Goal: Task Accomplishment & Management: Use online tool/utility

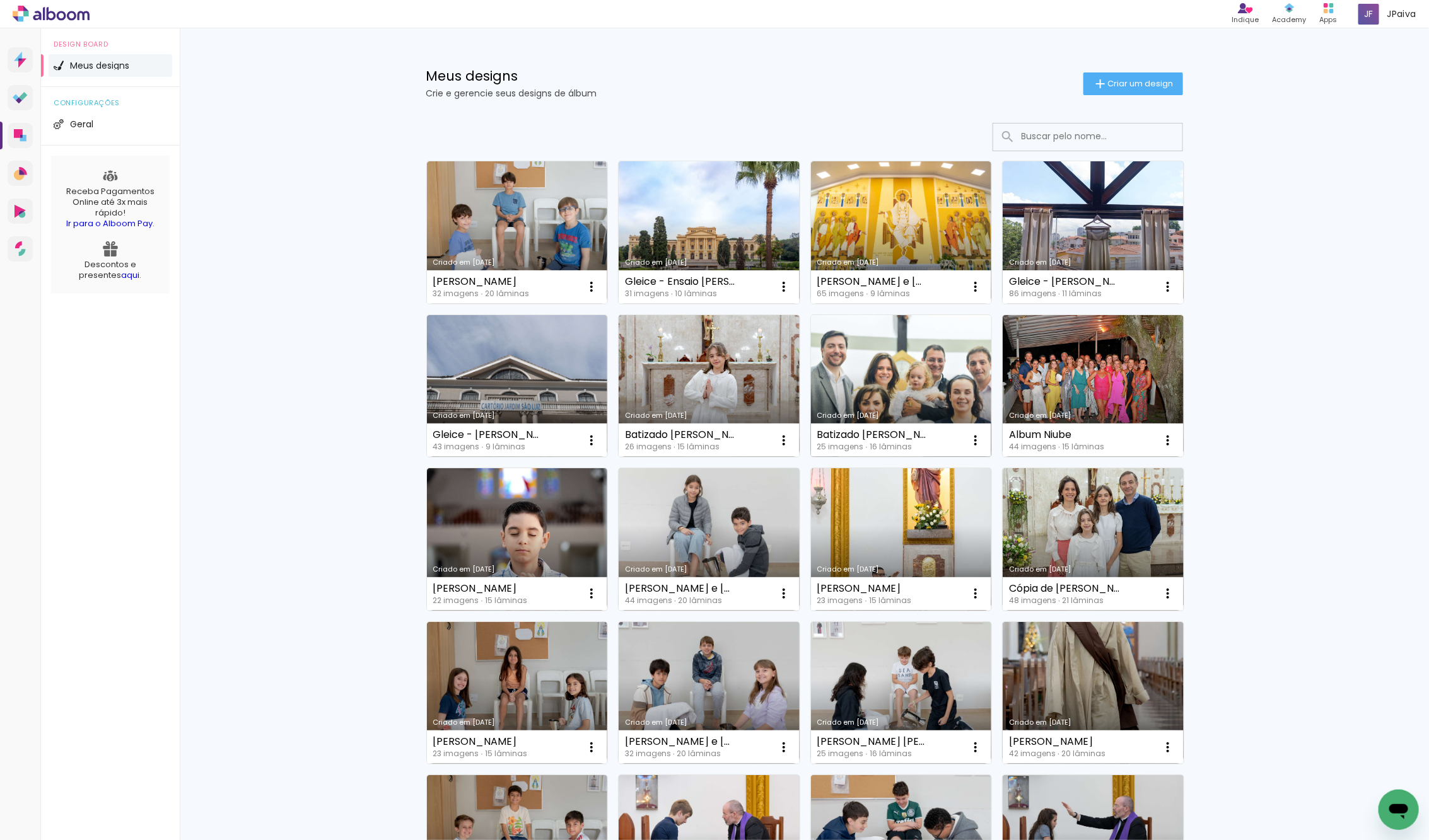
click at [853, 389] on link "Criado em [DATE]" at bounding box center [901, 386] width 181 height 142
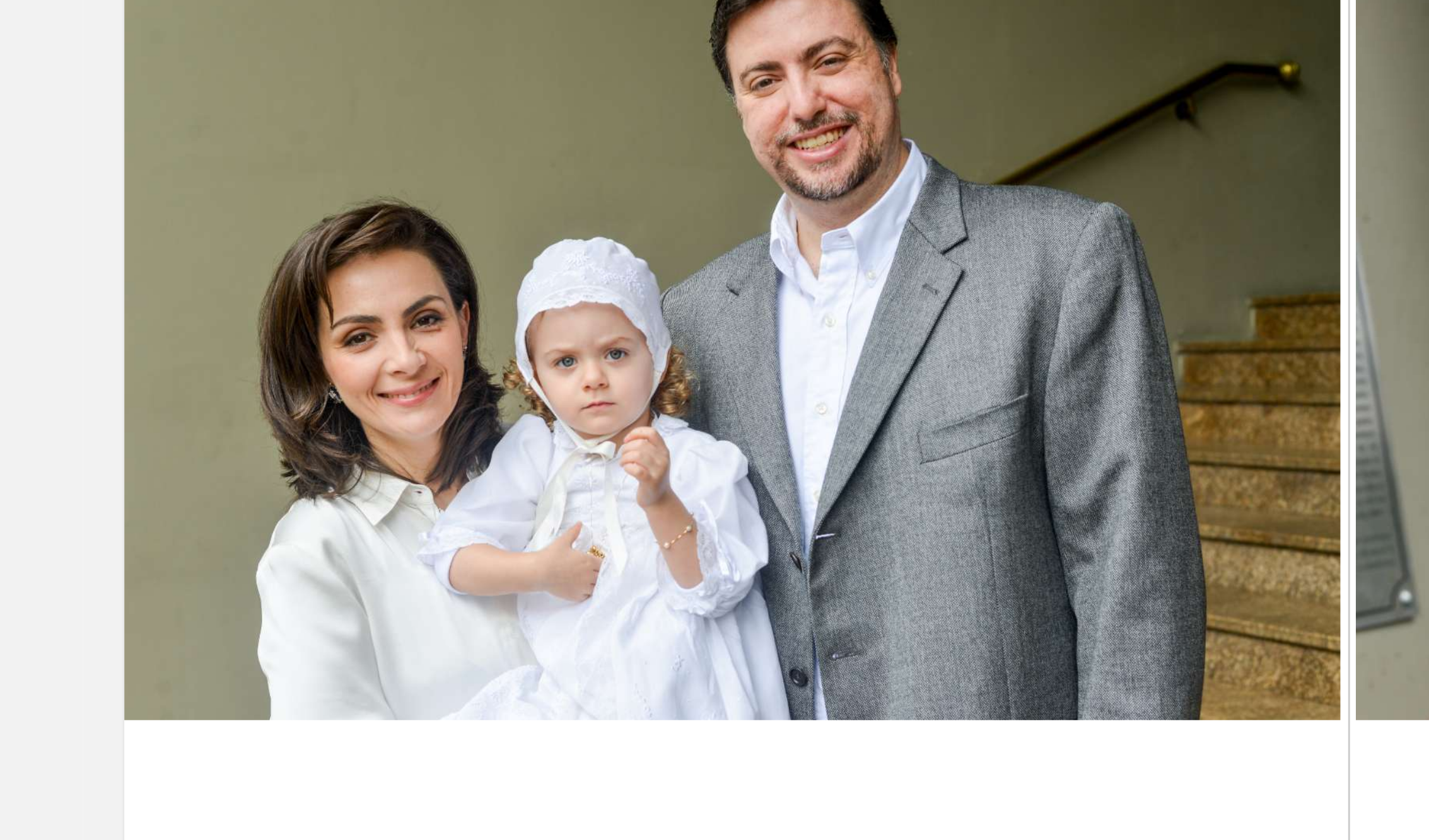
scroll to position [707, 0]
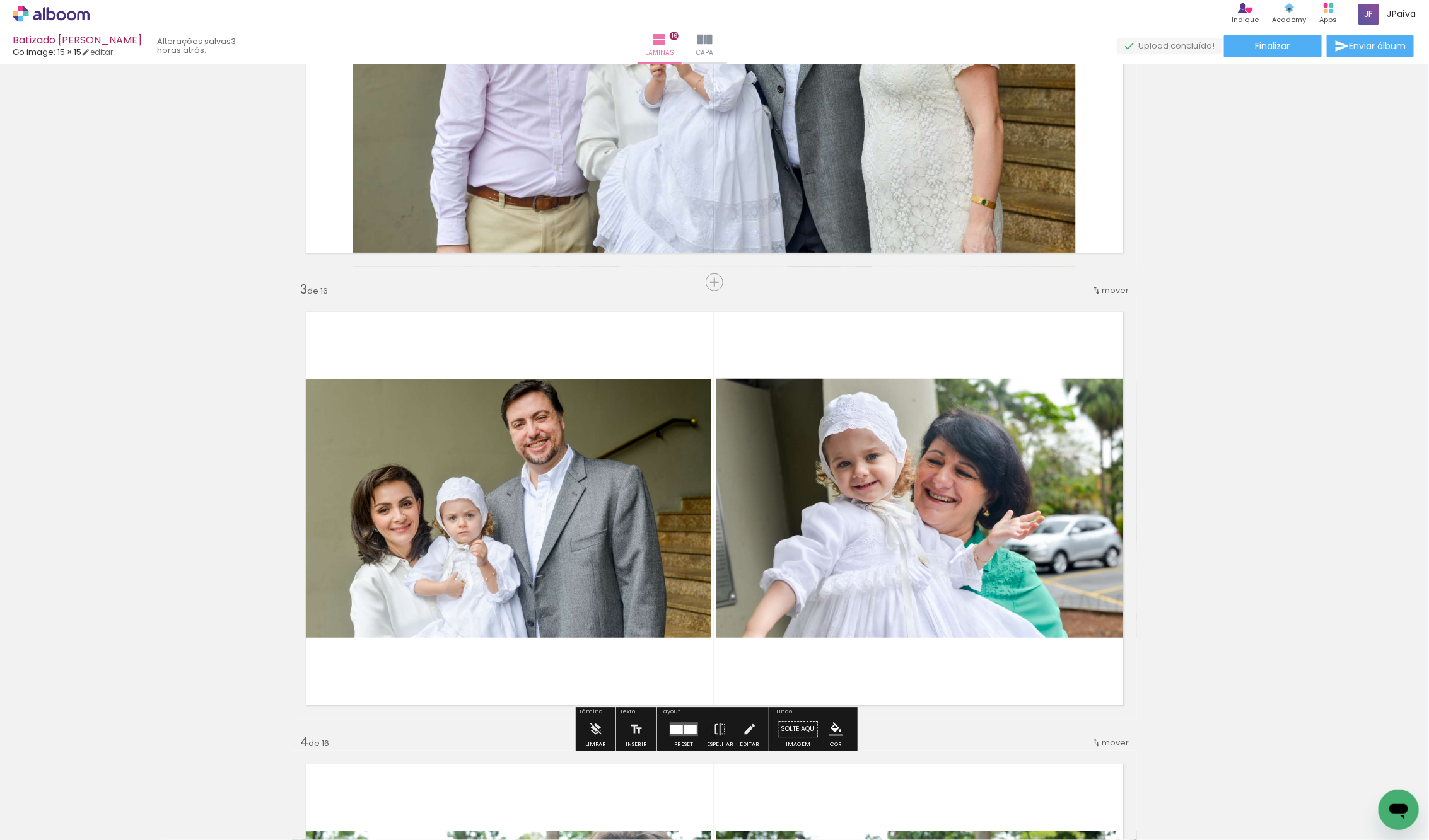
click at [69, 799] on iron-icon at bounding box center [65, 802] width 10 height 10
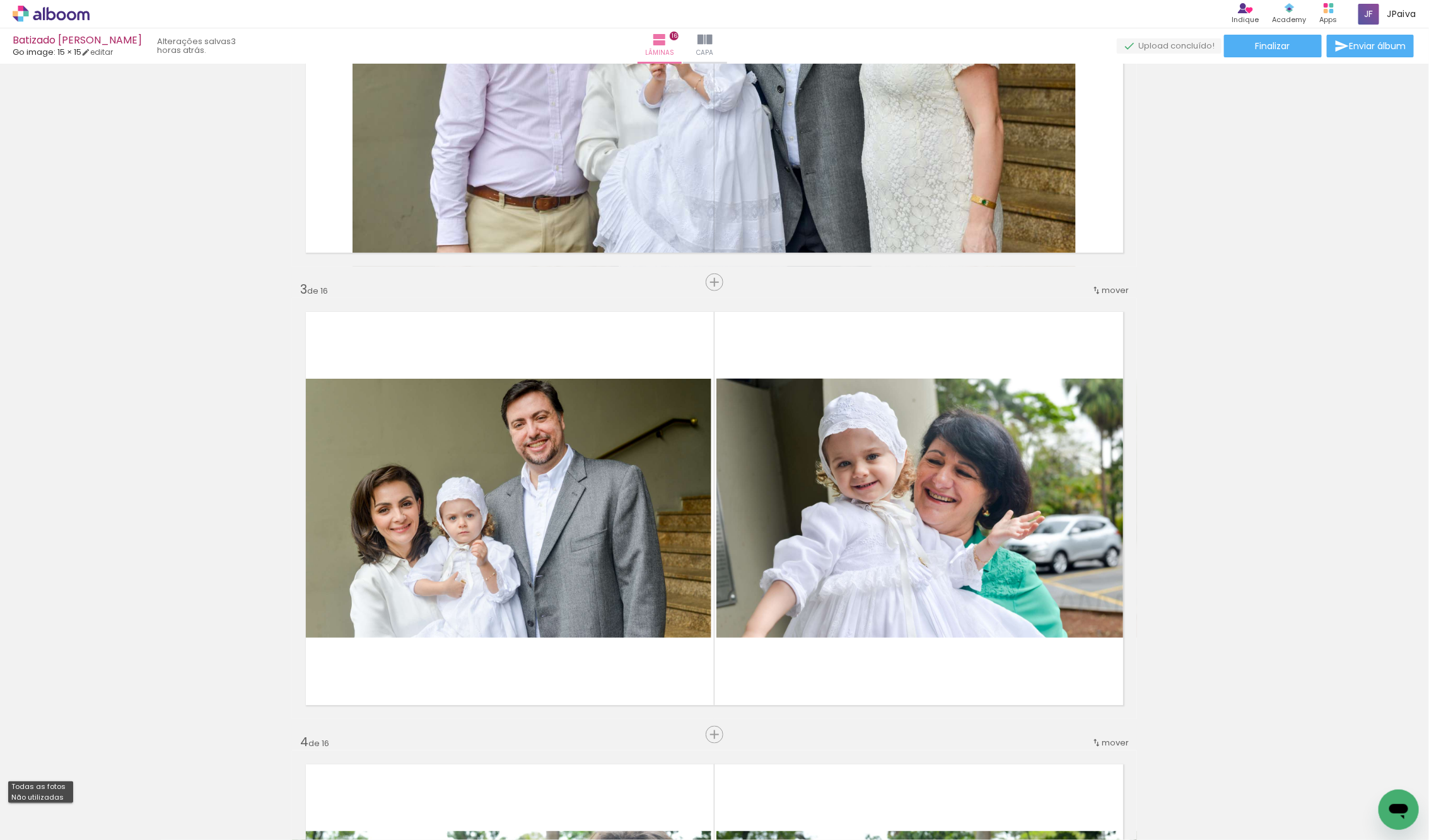
click at [0, 0] on slot "Não utilizadas" at bounding box center [0, 0] width 0 height 0
type input "Não utilizadas"
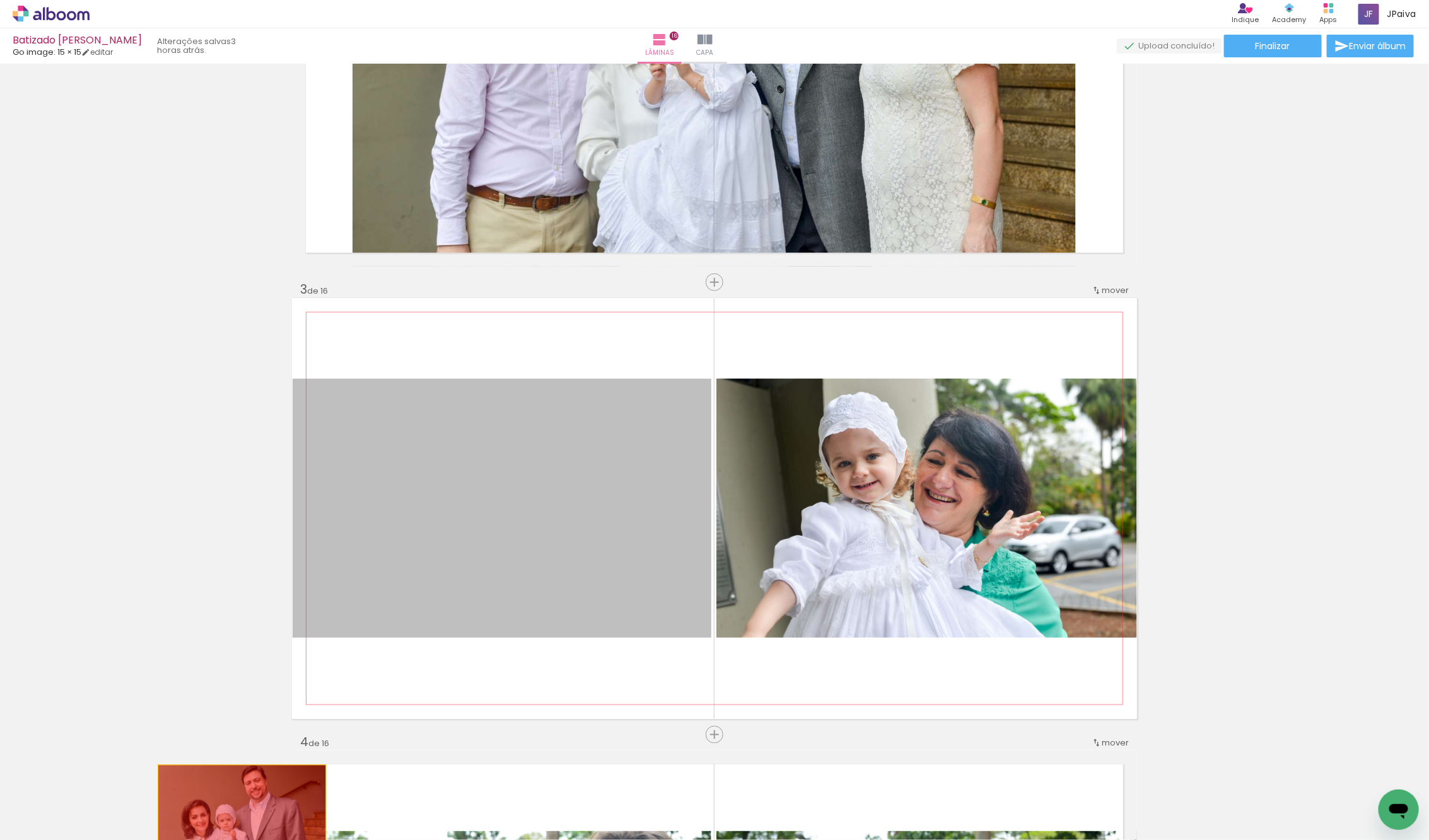
drag, startPoint x: 456, startPoint y: 514, endPoint x: 242, endPoint y: 817, distance: 371.0
click at [242, 817] on quentale-workspace at bounding box center [714, 420] width 1429 height 840
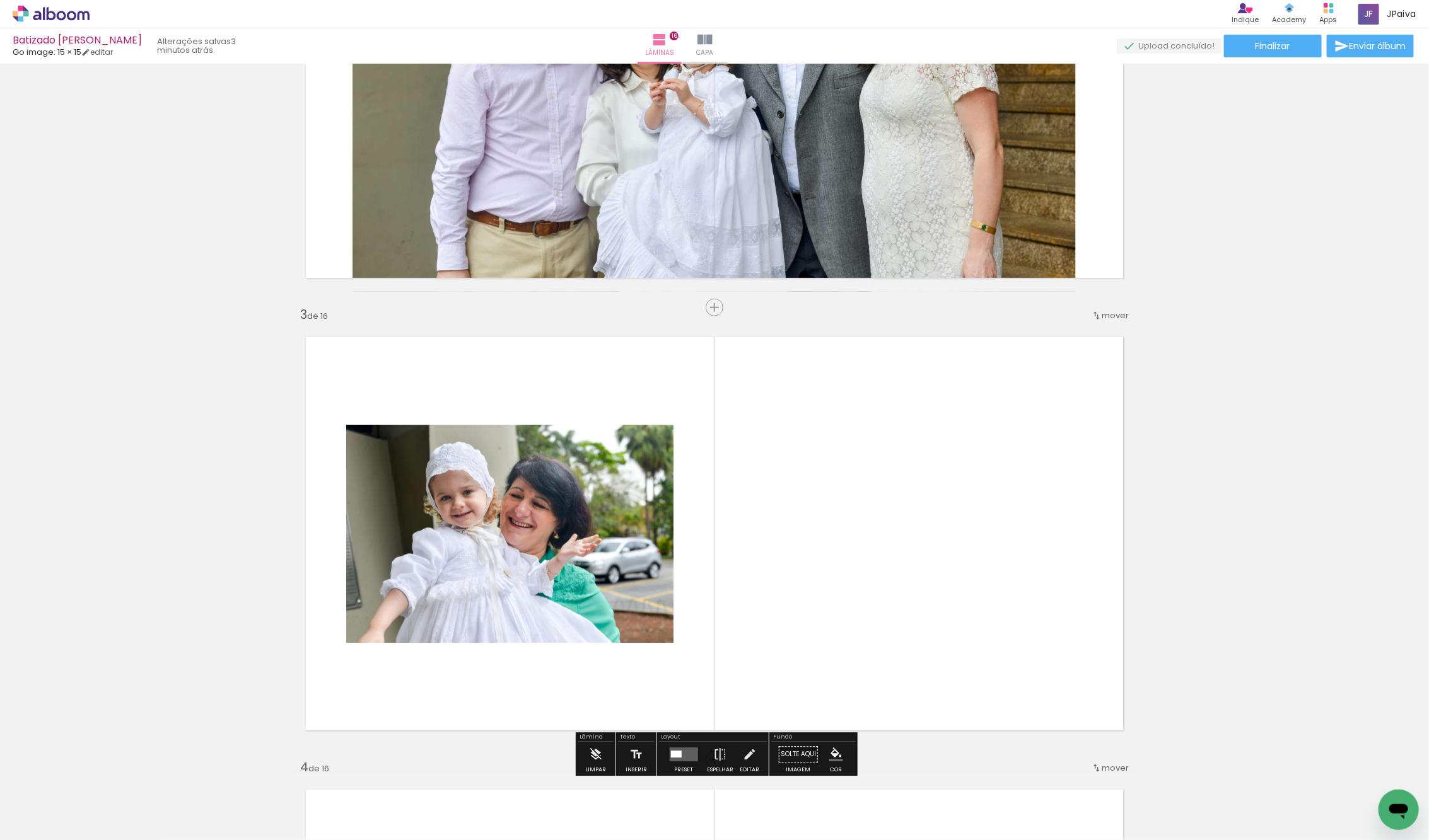
scroll to position [684, 0]
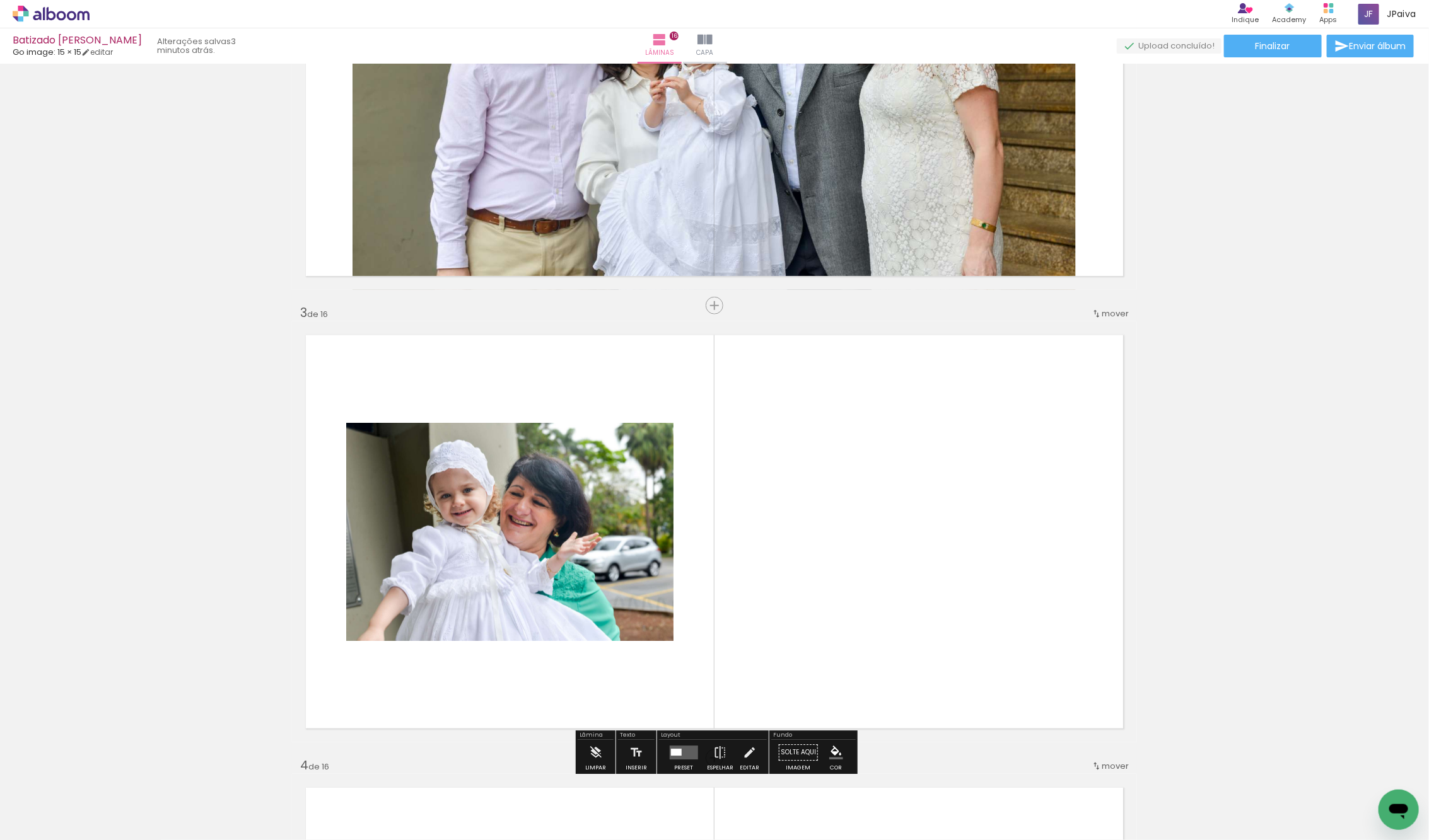
click at [133, 804] on div at bounding box center [126, 797] width 62 height 41
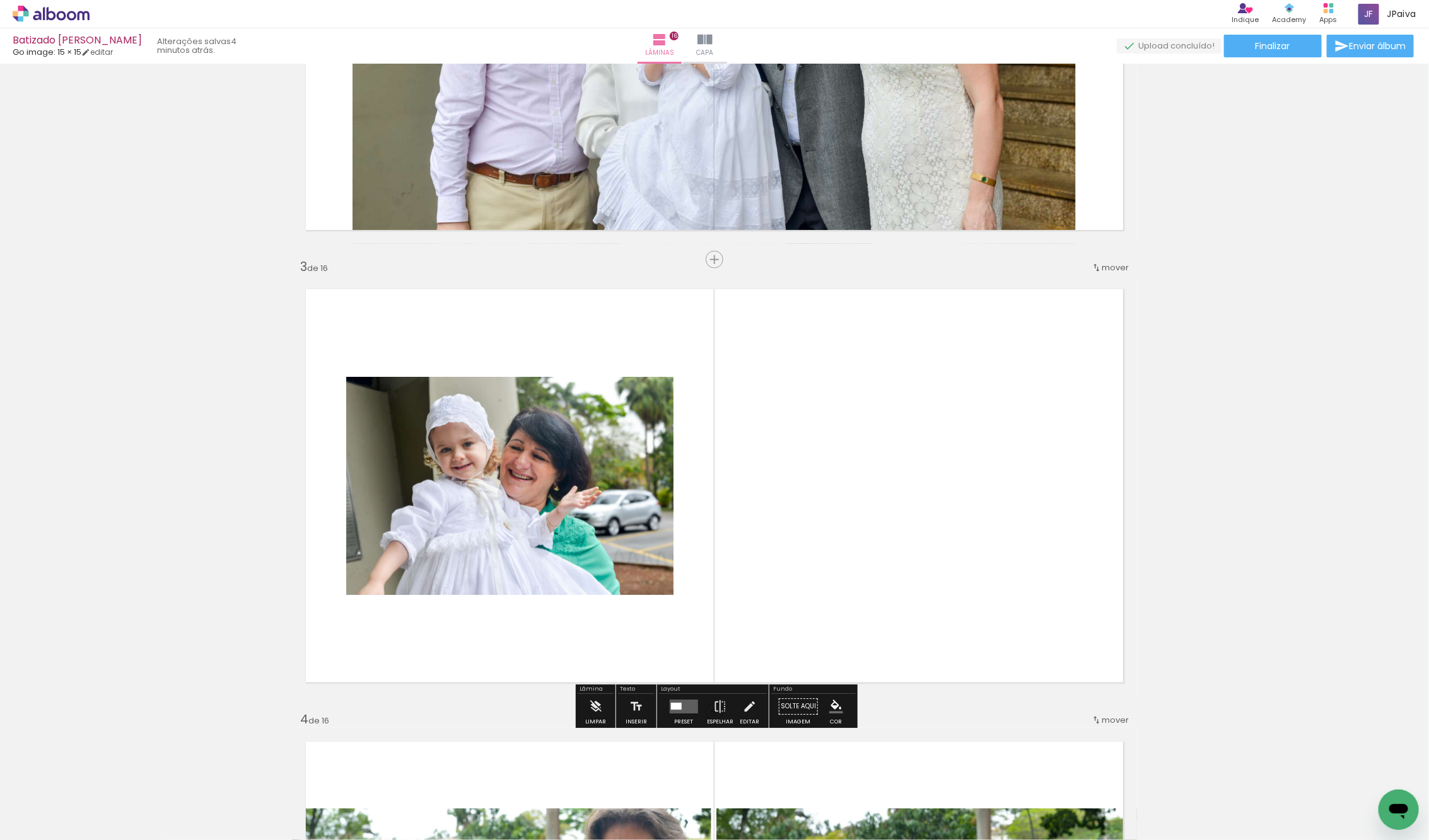
scroll to position [735, 0]
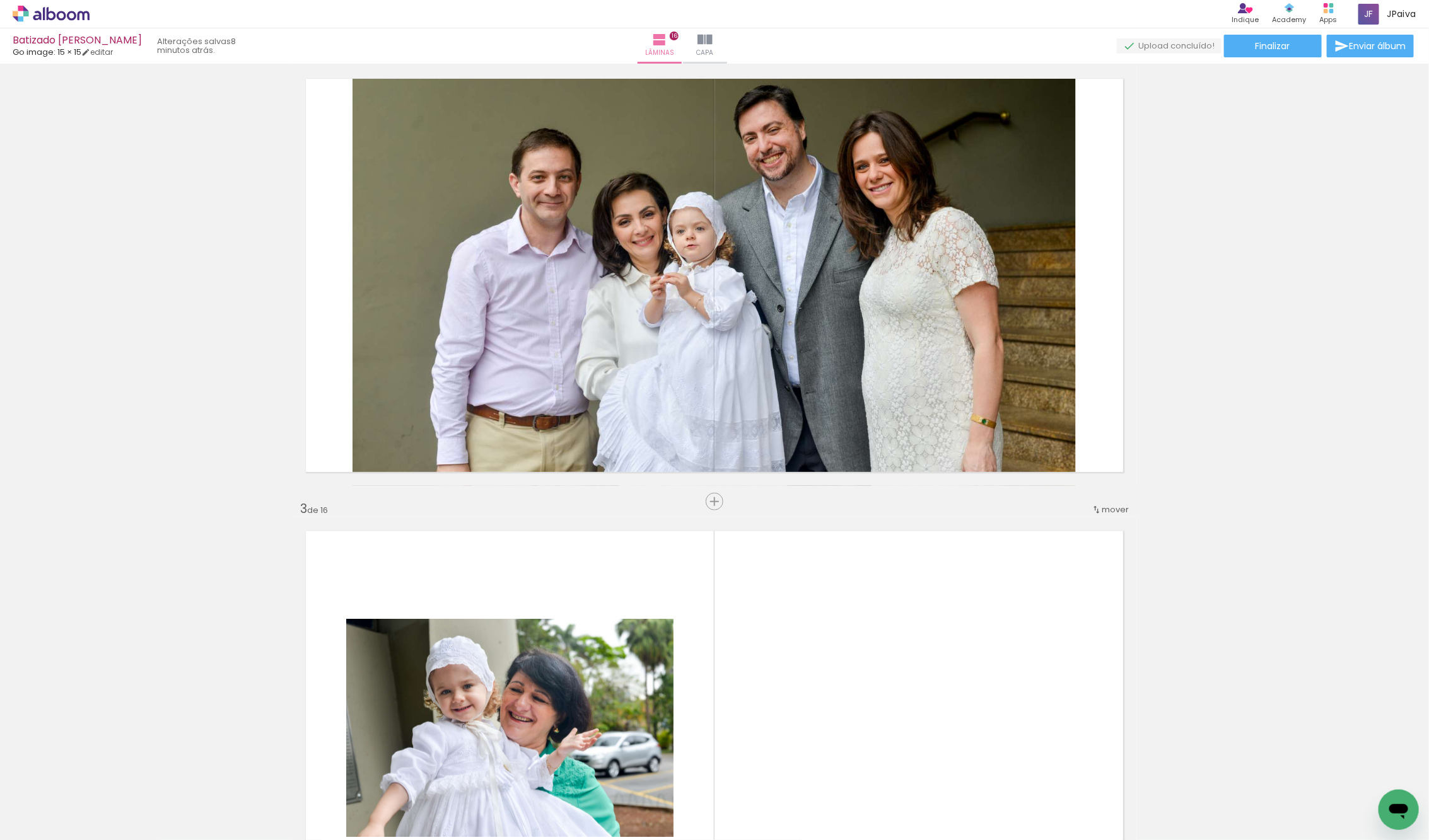
scroll to position [486, 0]
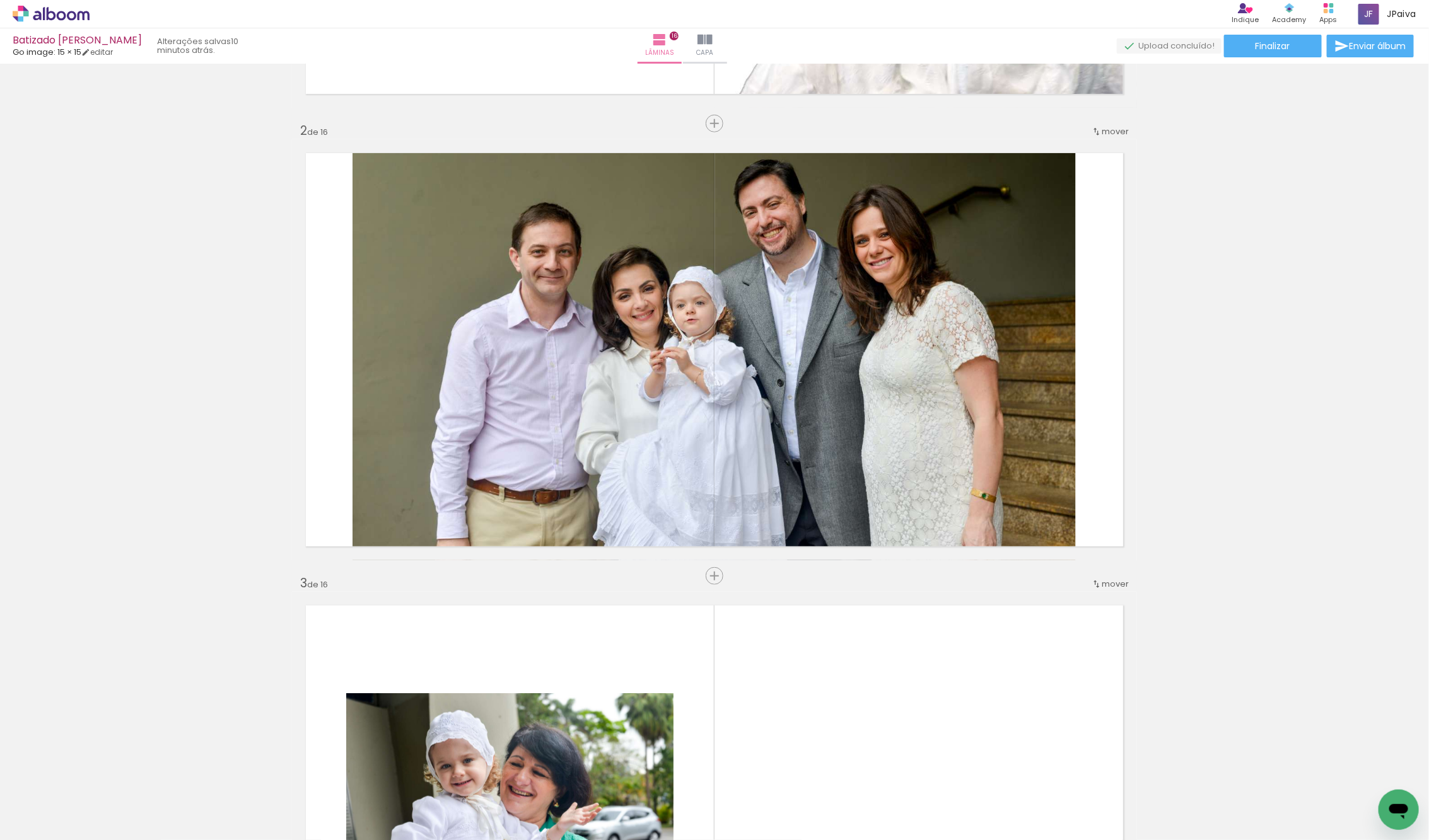
scroll to position [385, 0]
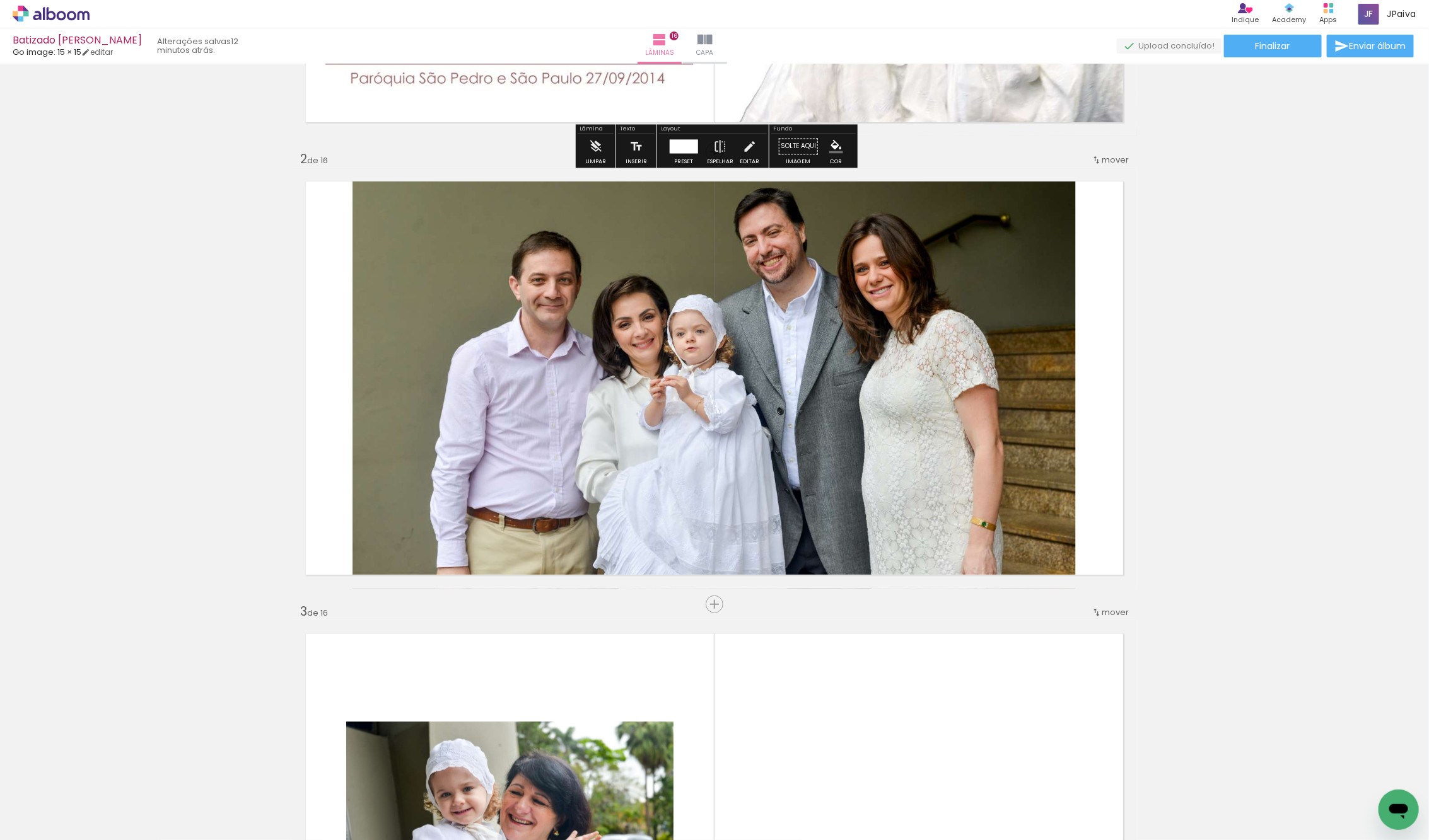
click at [70, 15] on icon at bounding box center [51, 14] width 77 height 16
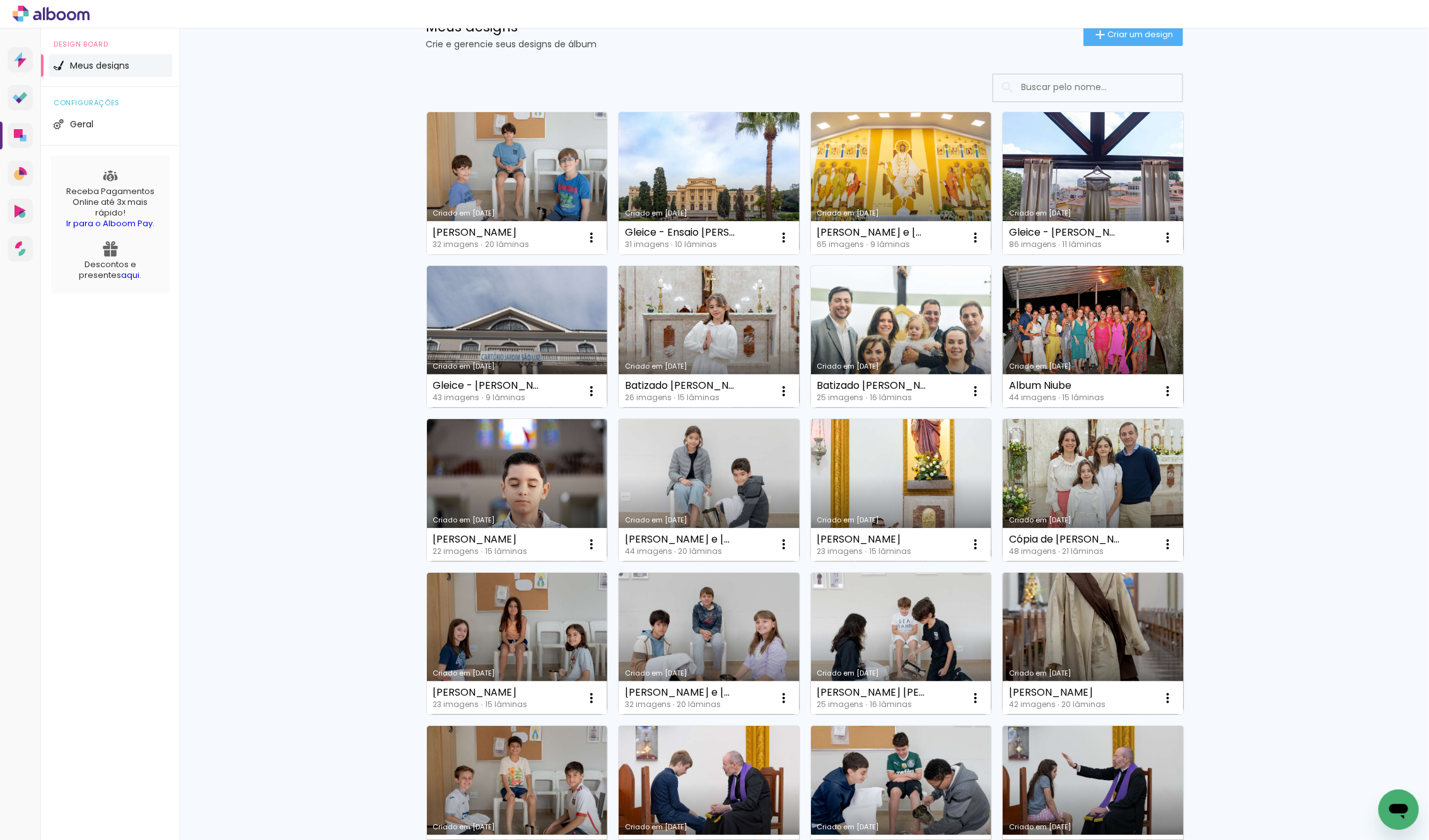
scroll to position [48, 0]
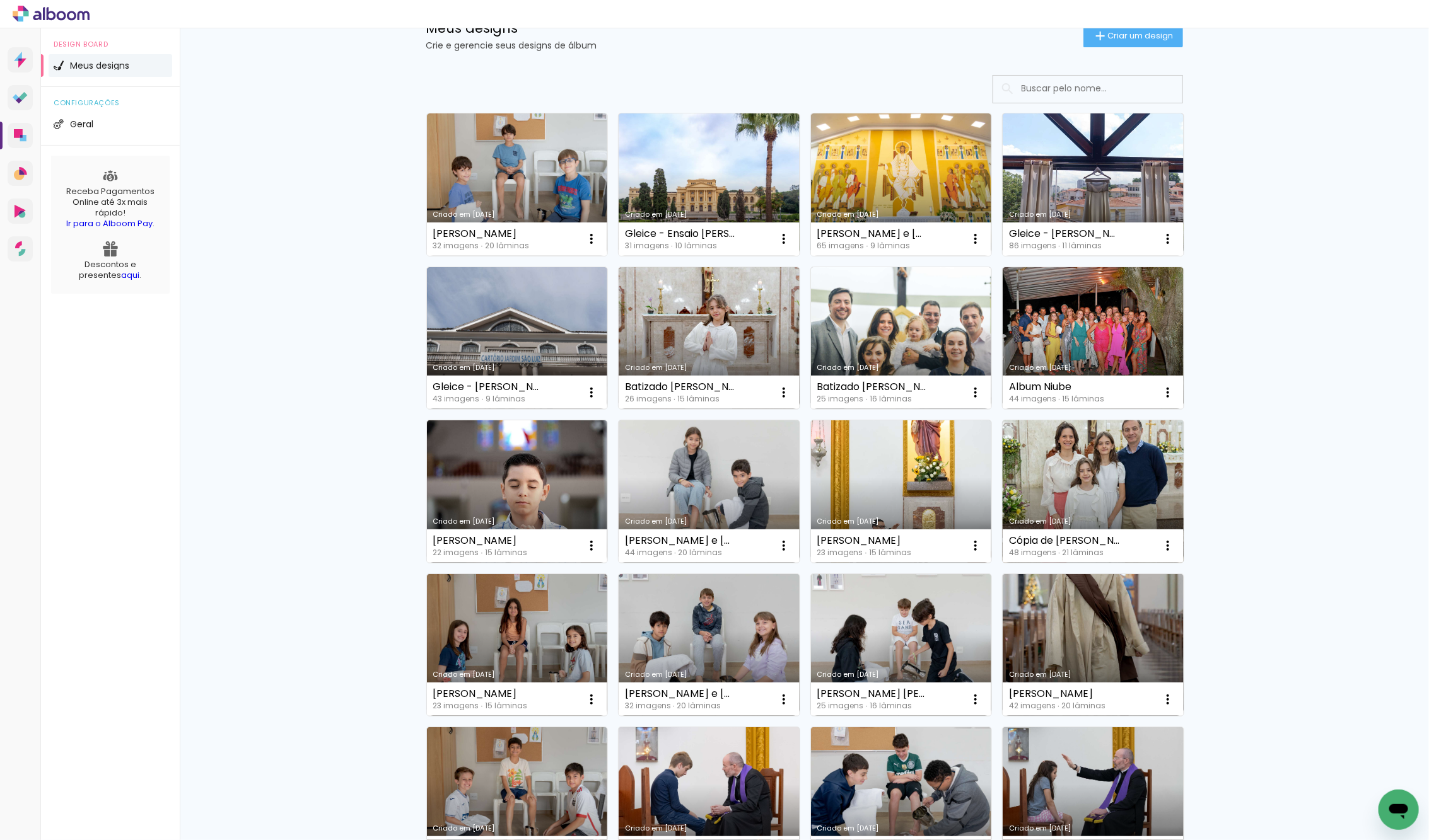
click at [1085, 476] on link "Criado em [DATE]" at bounding box center [1093, 492] width 181 height 142
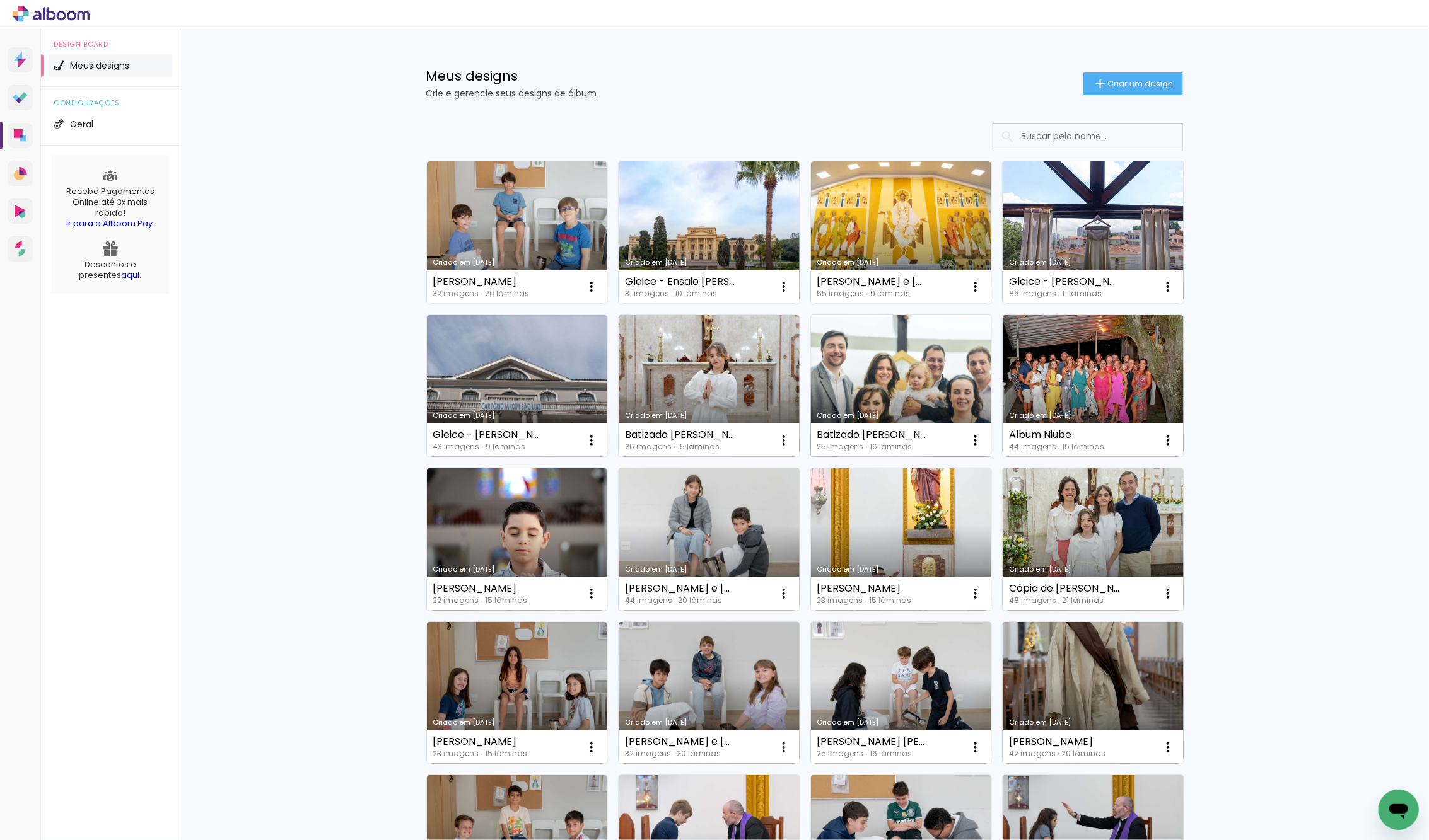
click at [858, 380] on link "Criado em [DATE]" at bounding box center [901, 386] width 181 height 142
